Goal: Information Seeking & Learning: Check status

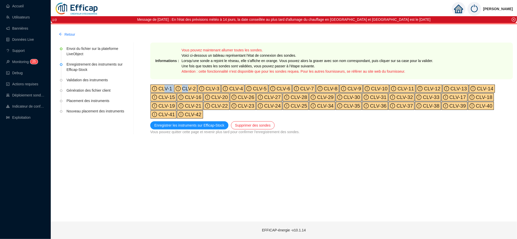
drag, startPoint x: 163, startPoint y: 86, endPoint x: 188, endPoint y: 86, distance: 25.1
click at [188, 86] on div "CLV-1 CLV-2 CLV-3 CLV-4 CLV-5 CLV-6 CLV-7 CLV-8 CLV-9 CLV-10 CLV-11 CLV-12 CLV-…" at bounding box center [331, 101] width 362 height 34
click at [188, 86] on span "CLV-2" at bounding box center [188, 89] width 15 height 6
click at [168, 91] on span "CLV-1" at bounding box center [164, 89] width 15 height 6
click at [214, 86] on span "CLV-3" at bounding box center [211, 89] width 15 height 6
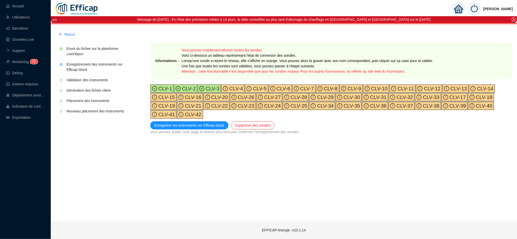
click at [232, 86] on span "CLV-4" at bounding box center [235, 89] width 15 height 6
click at [254, 87] on span "CLV-5" at bounding box center [258, 89] width 15 height 6
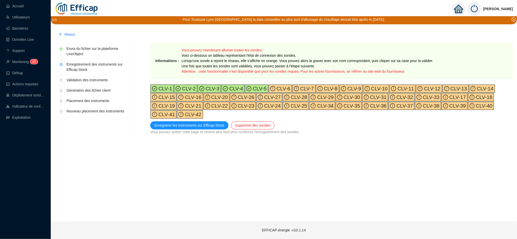
click at [303, 87] on span "CLV-7" at bounding box center [306, 89] width 15 height 6
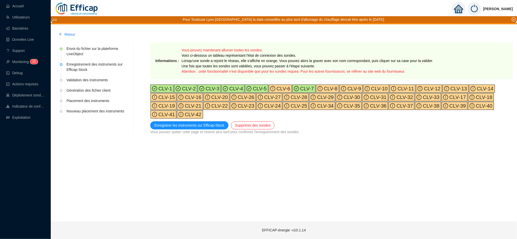
click at [324, 85] on div "CLV-8" at bounding box center [327, 89] width 23 height 8
drag, startPoint x: 339, startPoint y: 89, endPoint x: 370, endPoint y: 86, distance: 31.8
click at [370, 86] on div "CLV-1 CLV-2 CLV-3 CLV-4 CLV-5 CLV-6 CLV-7 CLV-8 CLV-9 CLV-10 CLV-11 CLV-12 CLV-…" at bounding box center [331, 101] width 362 height 34
click at [370, 86] on span "CLV-10" at bounding box center [378, 89] width 18 height 6
click at [348, 88] on span "CLV-9" at bounding box center [353, 89] width 15 height 6
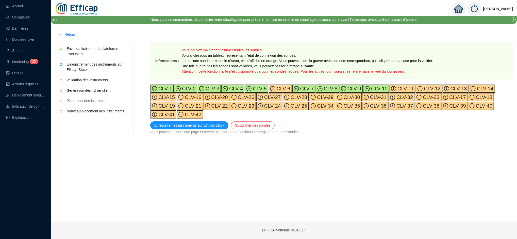
click at [424, 90] on span "CLV-12" at bounding box center [431, 89] width 18 height 6
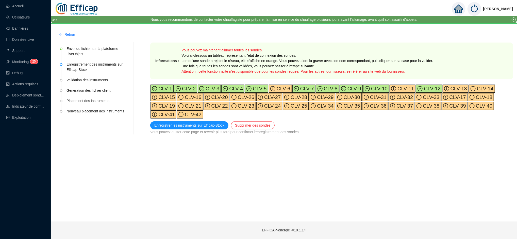
click at [449, 90] on span "CLV-13" at bounding box center [458, 89] width 18 height 6
click at [475, 86] on span "CLV-14" at bounding box center [484, 89] width 18 height 6
click at [175, 95] on span "CLV-15" at bounding box center [166, 98] width 18 height 6
click at [201, 103] on span "CLV-21" at bounding box center [192, 106] width 18 height 6
click at [175, 103] on span "CLV-19" at bounding box center [166, 106] width 18 height 6
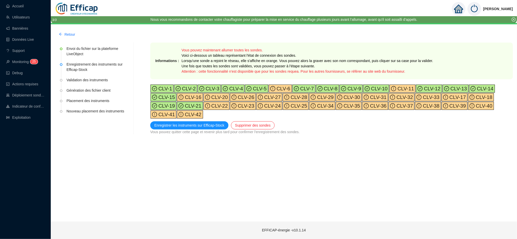
click at [474, 96] on span "CLV-18" at bounding box center [483, 98] width 18 height 6
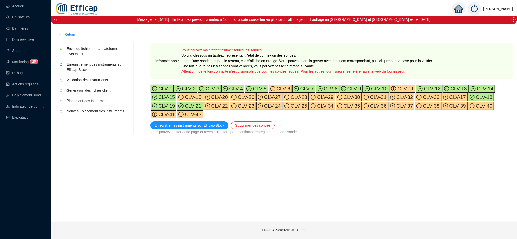
click at [448, 99] on span "CLV-17" at bounding box center [457, 98] width 18 height 6
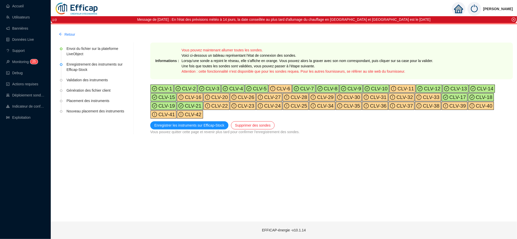
click at [421, 98] on span "CLV-33" at bounding box center [430, 98] width 18 height 6
click at [368, 97] on span "CLV-31" at bounding box center [377, 98] width 18 height 6
click at [390, 95] on icon "exclamation-circle" at bounding box center [392, 97] width 5 height 5
click at [342, 95] on span "CLV-30" at bounding box center [351, 98] width 18 height 6
click at [315, 95] on span "CLV-29" at bounding box center [324, 98] width 18 height 6
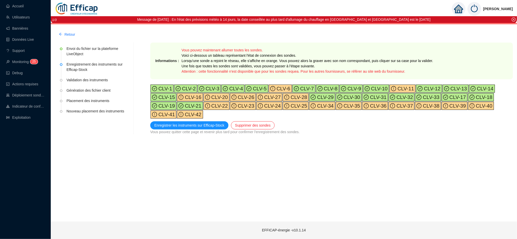
click at [289, 98] on span "CLV-28" at bounding box center [298, 98] width 18 height 6
click at [263, 95] on span "CLV-27" at bounding box center [272, 98] width 18 height 6
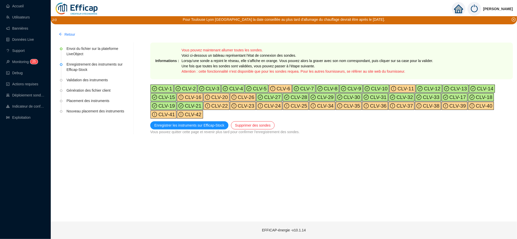
click at [236, 96] on span "CLV-26" at bounding box center [245, 98] width 18 height 6
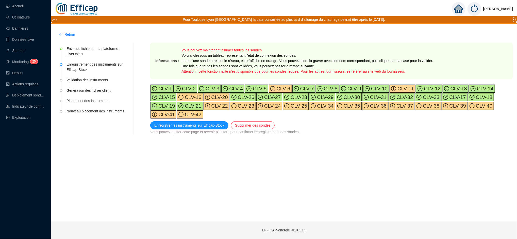
click at [210, 96] on span "CLV-20" at bounding box center [219, 98] width 18 height 6
click at [183, 99] on span "CLV-16" at bounding box center [192, 98] width 18 height 6
click at [210, 106] on span "CLV-22" at bounding box center [219, 106] width 18 height 6
click at [236, 107] on span "CLV-23" at bounding box center [245, 106] width 18 height 6
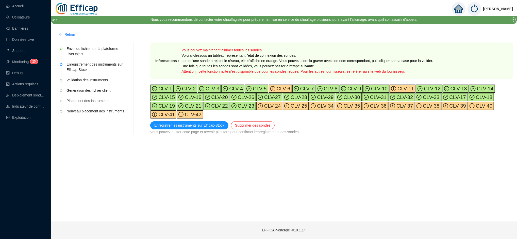
click at [263, 107] on span "CLV-24" at bounding box center [272, 106] width 18 height 6
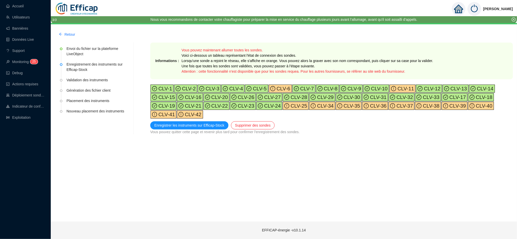
click at [315, 104] on span "CLV-34" at bounding box center [324, 106] width 18 height 6
click at [342, 107] on span "CLV-35" at bounding box center [351, 106] width 18 height 6
click at [368, 104] on span "CLV-36" at bounding box center [377, 106] width 18 height 6
click at [395, 106] on span "CLV-37" at bounding box center [404, 106] width 18 height 6
click at [421, 104] on span "CLV-38" at bounding box center [430, 106] width 18 height 6
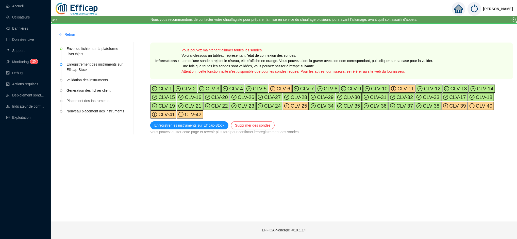
click at [448, 103] on span "CLV-39" at bounding box center [457, 106] width 18 height 6
click at [474, 104] on span "CLV-40" at bounding box center [483, 106] width 18 height 6
click at [175, 112] on span "CLV-41" at bounding box center [166, 115] width 18 height 6
click at [201, 112] on span "CLV-42" at bounding box center [192, 115] width 18 height 6
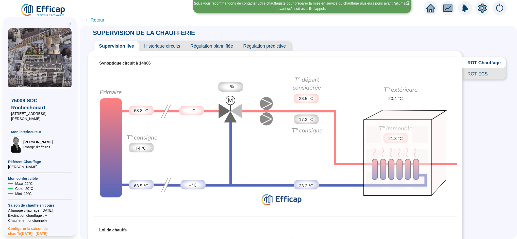
scroll to position [114, 0]
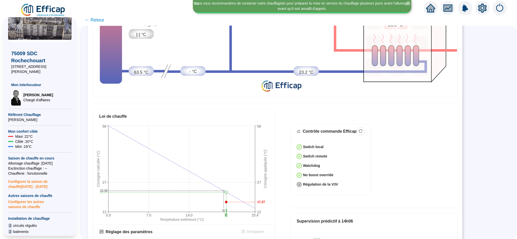
click at [428, 12] on icon "home" at bounding box center [430, 8] width 9 height 9
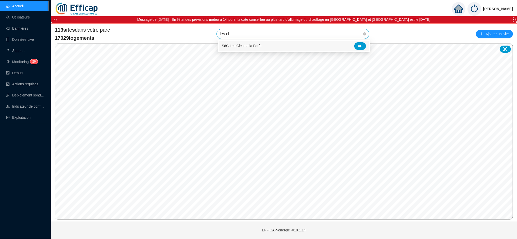
type input "les cle"
click at [357, 47] on div at bounding box center [360, 46] width 12 height 8
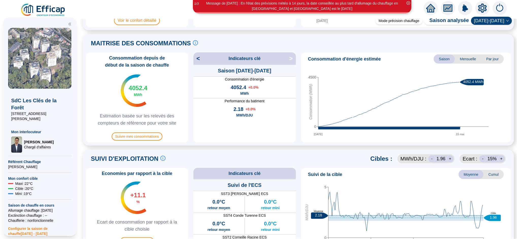
scroll to position [248, 0]
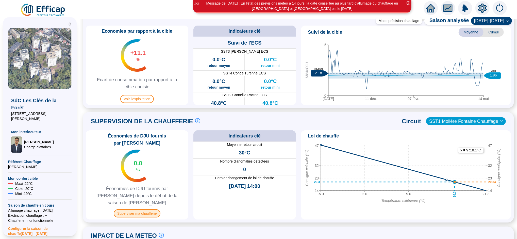
click at [130, 210] on span "Superviser ma chaufferie" at bounding box center [137, 214] width 46 height 8
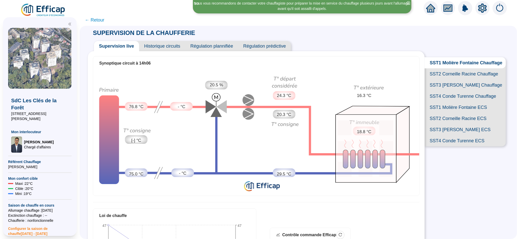
click at [453, 79] on span "SST2 Corneille Racine Chauffage" at bounding box center [464, 73] width 81 height 11
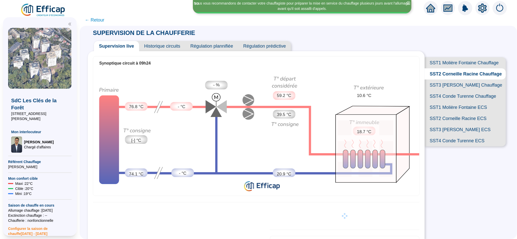
click at [453, 91] on span "SST3 [PERSON_NAME] Chauffage" at bounding box center [464, 85] width 81 height 11
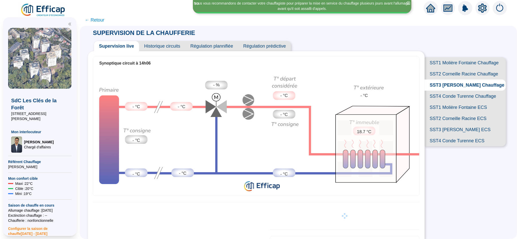
click at [450, 102] on span "SST4 Conde Turenne Chauffage" at bounding box center [464, 96] width 81 height 11
click at [451, 91] on span "SST3 [PERSON_NAME] Chauffage" at bounding box center [464, 85] width 81 height 11
click at [452, 80] on span "SST2 Corneille Racine Chauffage" at bounding box center [464, 73] width 81 height 11
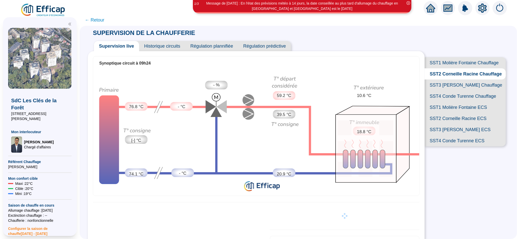
click at [452, 61] on span "SST1 Molière Fontaine Chauffage" at bounding box center [464, 62] width 81 height 11
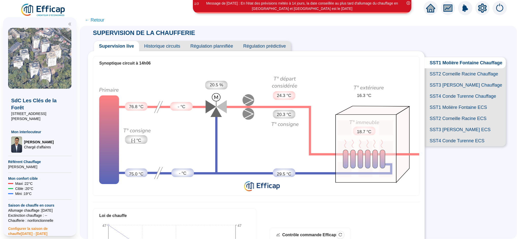
click at [102, 23] on span "← Retour" at bounding box center [95, 19] width 20 height 7
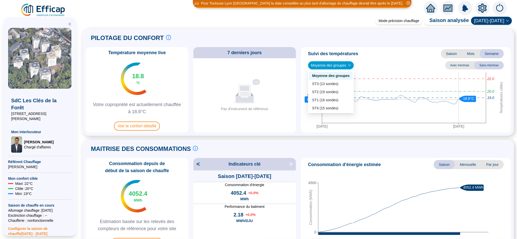
click at [327, 66] on span "Moyenne des groupes" at bounding box center [331, 66] width 40 height 8
click at [335, 98] on div "ST1 (16 sondes)" at bounding box center [331, 100] width 38 height 5
click at [323, 68] on span "ST1 (16 sondes)" at bounding box center [326, 66] width 31 height 8
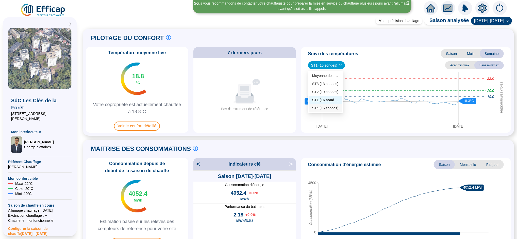
click at [323, 106] on div "ST4 (15 sondes)" at bounding box center [325, 108] width 27 height 5
click at [320, 62] on span "ST4 (15 sondes)" at bounding box center [326, 66] width 31 height 8
click at [321, 84] on div "ST3 (13 sondes)" at bounding box center [325, 83] width 27 height 5
click at [324, 61] on div "ST3 (13 sondes)" at bounding box center [326, 65] width 37 height 8
click at [326, 91] on div "ST2 (19 sondes)" at bounding box center [325, 92] width 27 height 5
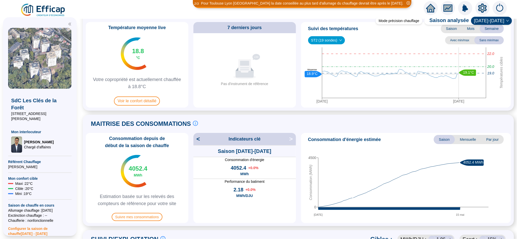
scroll to position [16, 0]
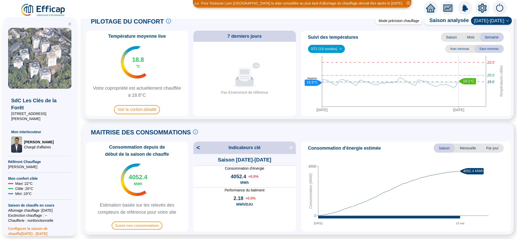
click at [432, 5] on icon "home" at bounding box center [430, 8] width 9 height 9
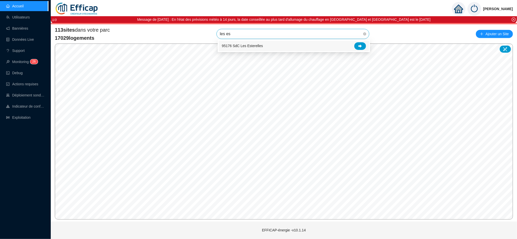
type input "les est"
click at [359, 46] on icon at bounding box center [360, 45] width 4 height 3
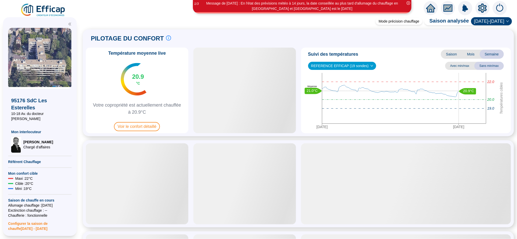
click at [480, 7] on icon "setting" at bounding box center [482, 8] width 9 height 8
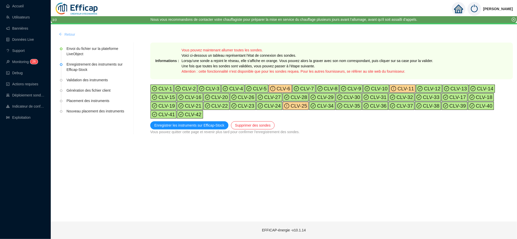
click at [71, 34] on span "Retour" at bounding box center [69, 34] width 11 height 5
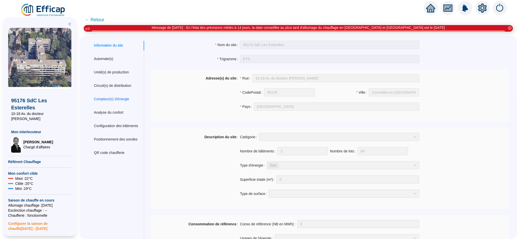
click at [116, 99] on div "Compteur(s) d'énergie" at bounding box center [111, 99] width 35 height 5
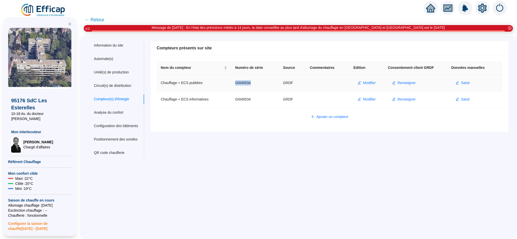
drag, startPoint x: 255, startPoint y: 84, endPoint x: 238, endPoint y: 83, distance: 17.0
click at [238, 83] on td "GI040534" at bounding box center [255, 83] width 48 height 16
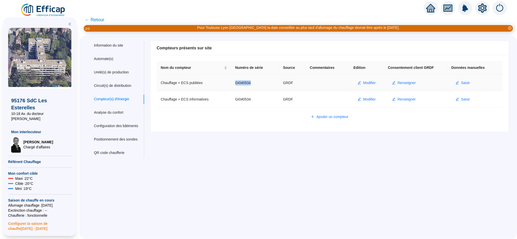
copy td "GI040534"
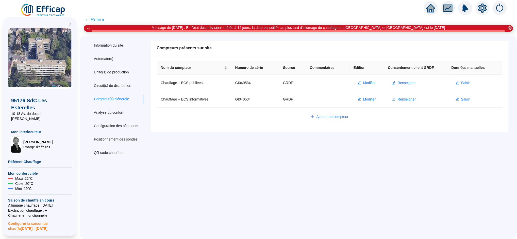
click at [431, 14] on div at bounding box center [430, 8] width 14 height 14
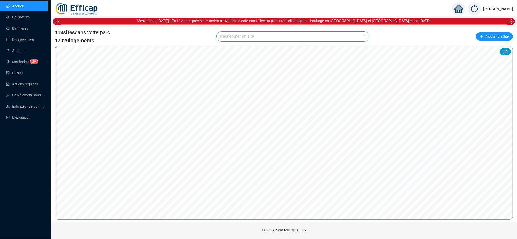
click at [252, 39] on input "search" at bounding box center [290, 37] width 141 height 10
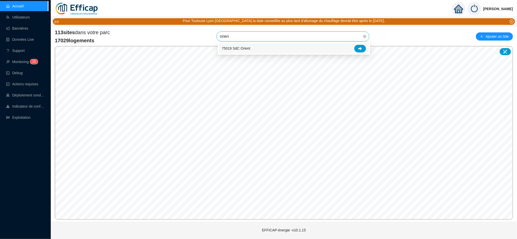
type input "orient"
click at [360, 47] on icon at bounding box center [360, 48] width 4 height 3
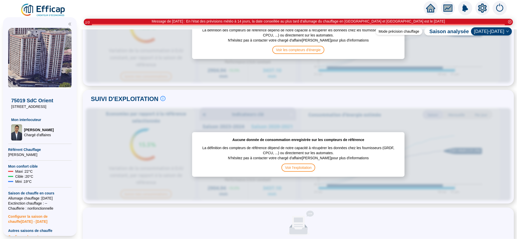
scroll to position [142, 0]
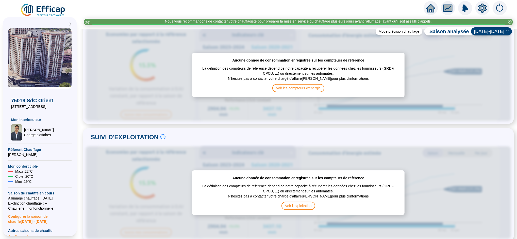
click at [429, 7] on icon "home" at bounding box center [430, 8] width 9 height 7
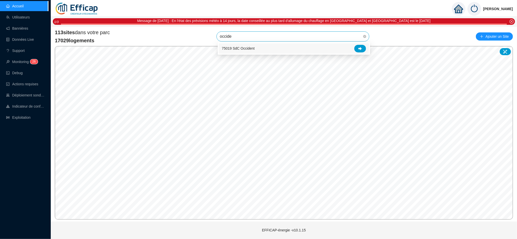
type input "occiden"
click at [357, 50] on div at bounding box center [360, 49] width 12 height 8
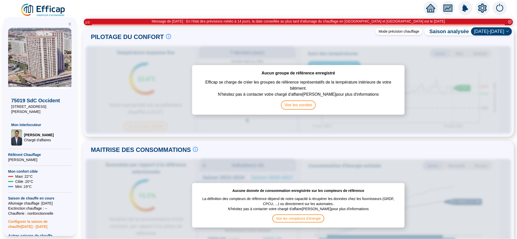
scroll to position [9, 0]
